Goal: Information Seeking & Learning: Learn about a topic

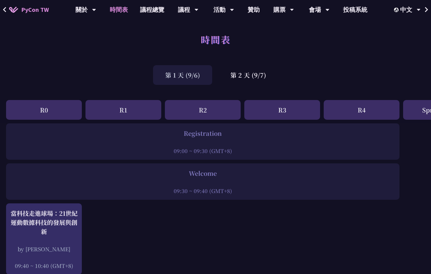
click at [197, 75] on div "第 1 天 (9/6)" at bounding box center [182, 75] width 59 height 20
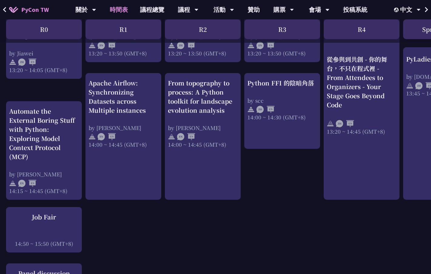
scroll to position [602, 0]
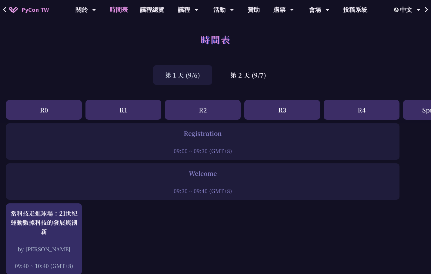
click at [190, 84] on div "第 1 天 (9/6)" at bounding box center [182, 75] width 59 height 20
click at [190, 83] on div "第 1 天 (9/6)" at bounding box center [182, 75] width 59 height 20
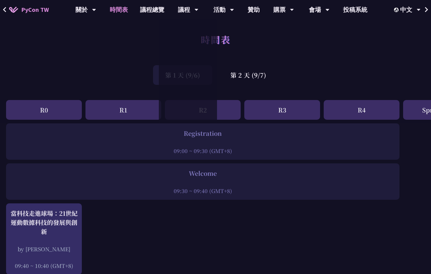
click at [291, 44] on div "時間表" at bounding box center [215, 46] width 431 height 32
click at [133, 60] on div "時間表" at bounding box center [215, 46] width 431 height 32
click at [269, 45] on div "時間表" at bounding box center [215, 46] width 431 height 32
click at [162, 14] on link "議程總覽" at bounding box center [152, 9] width 36 height 19
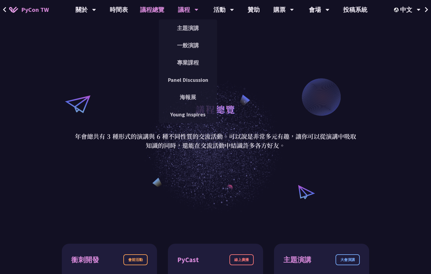
click at [189, 10] on div "議程" at bounding box center [188, 9] width 21 height 19
click at [186, 45] on link "一般演講" at bounding box center [188, 45] width 58 height 14
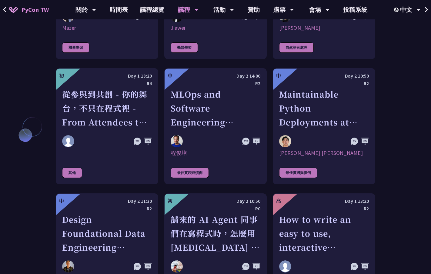
scroll to position [1382, 0]
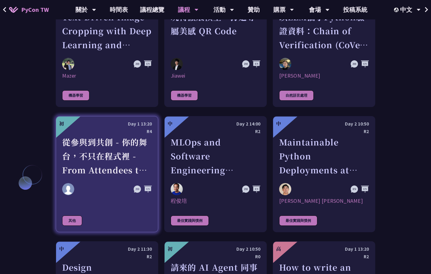
click at [99, 146] on div "從參與到共創 - 你的舞台，不只在程式裡 - From Attendees to Organizers - Your Stage Goes Beyond Co…" at bounding box center [107, 156] width 90 height 42
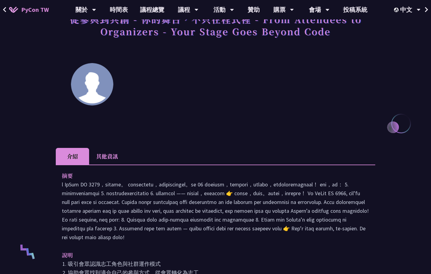
scroll to position [31, 0]
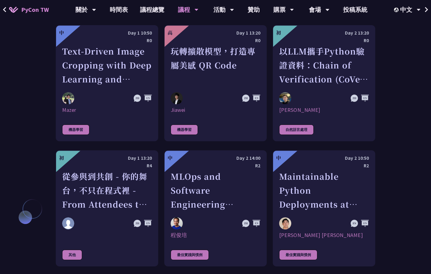
scroll to position [1459, 0]
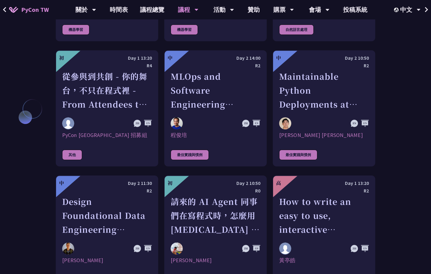
scroll to position [1366, 0]
